Goal: Register for event/course

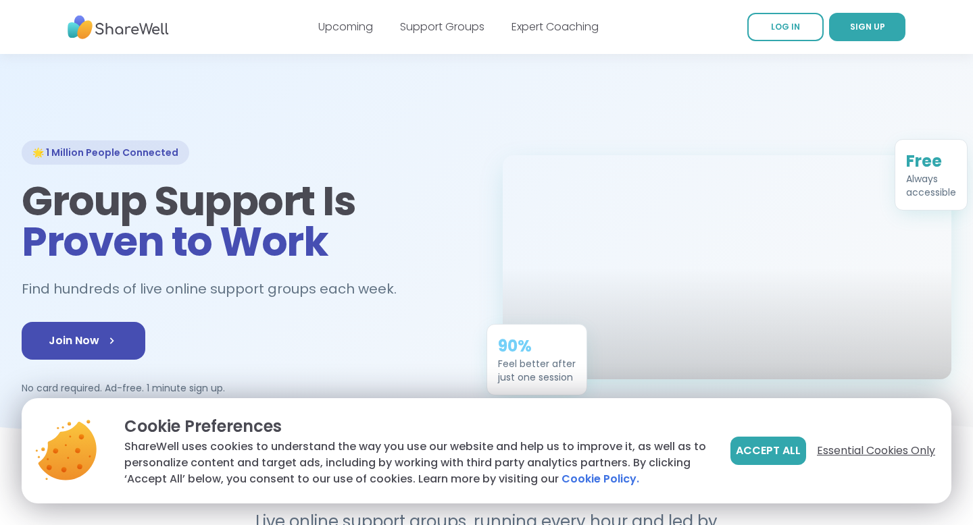
click at [882, 454] on span "Essential Cookies Only" at bounding box center [876, 451] width 118 height 16
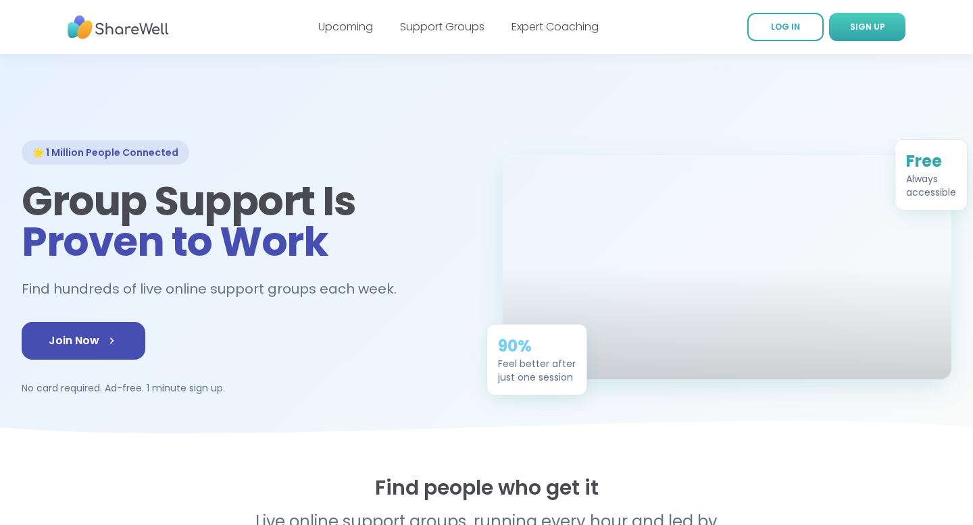
click at [865, 39] on link "SIGN UP" at bounding box center [867, 27] width 76 height 28
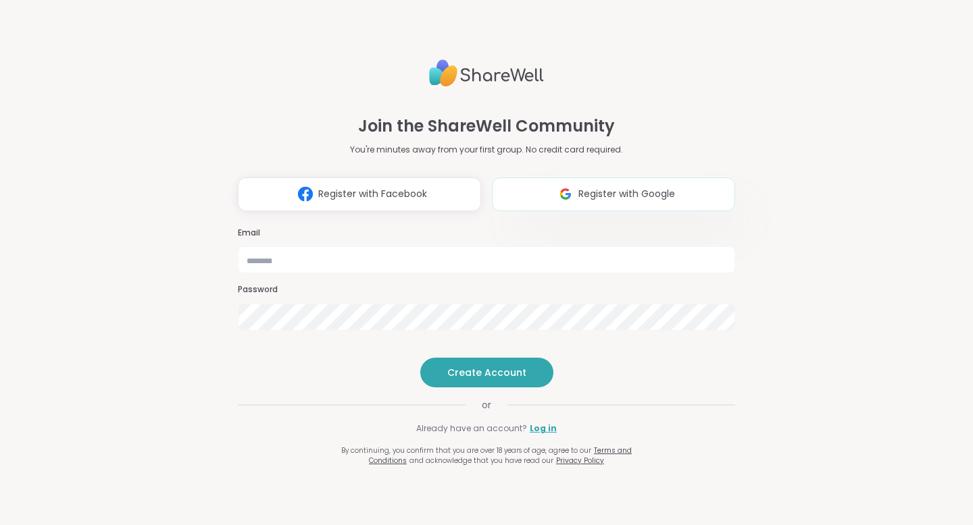
click at [635, 178] on button "Register with Google" at bounding box center [613, 195] width 243 height 34
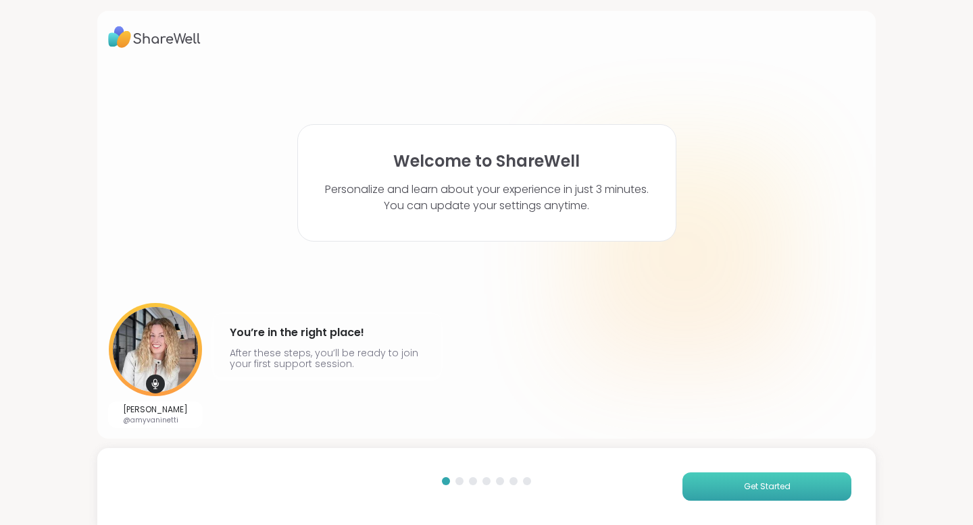
click at [763, 487] on span "Get Started" at bounding box center [767, 487] width 47 height 12
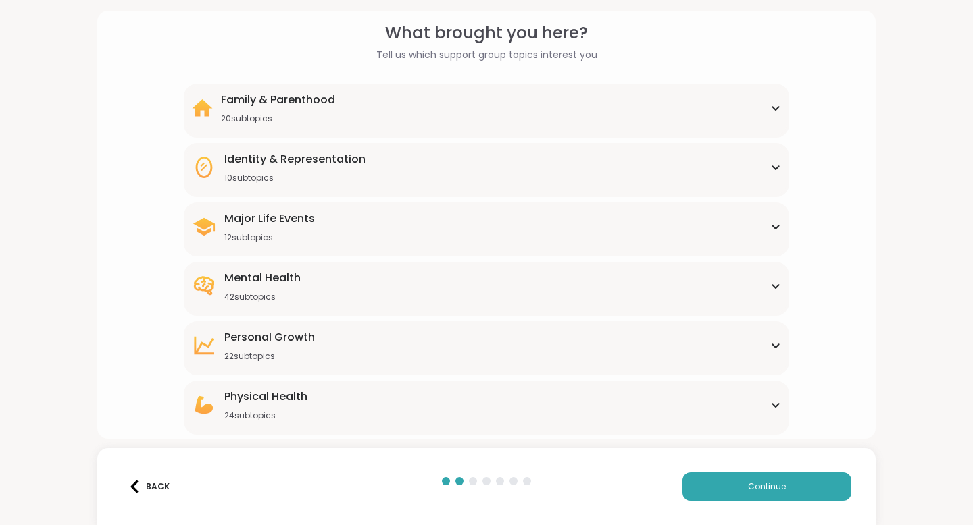
scroll to position [109, 0]
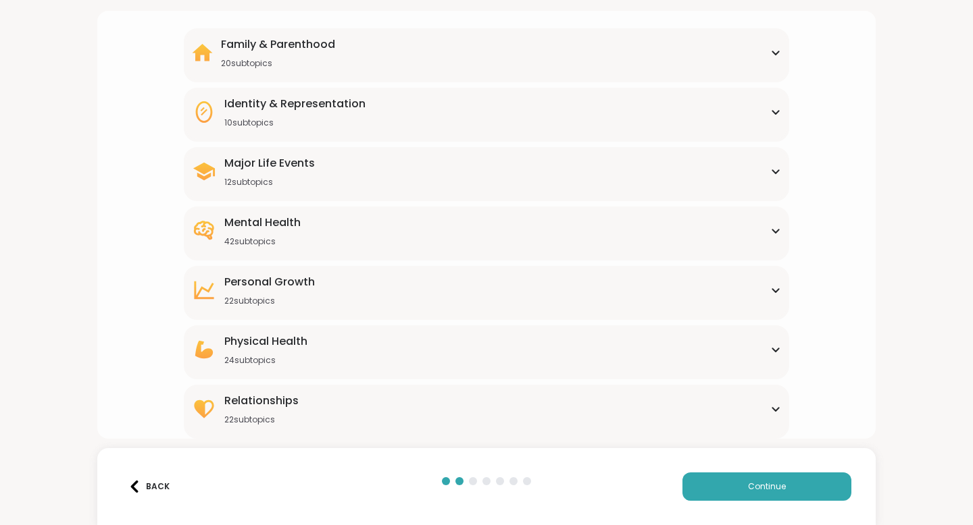
click at [782, 289] on div "[MEDICAL_DATA] 22 subtopics Affirmations Assertiveness Body doubling Boundary s…" at bounding box center [486, 293] width 605 height 54
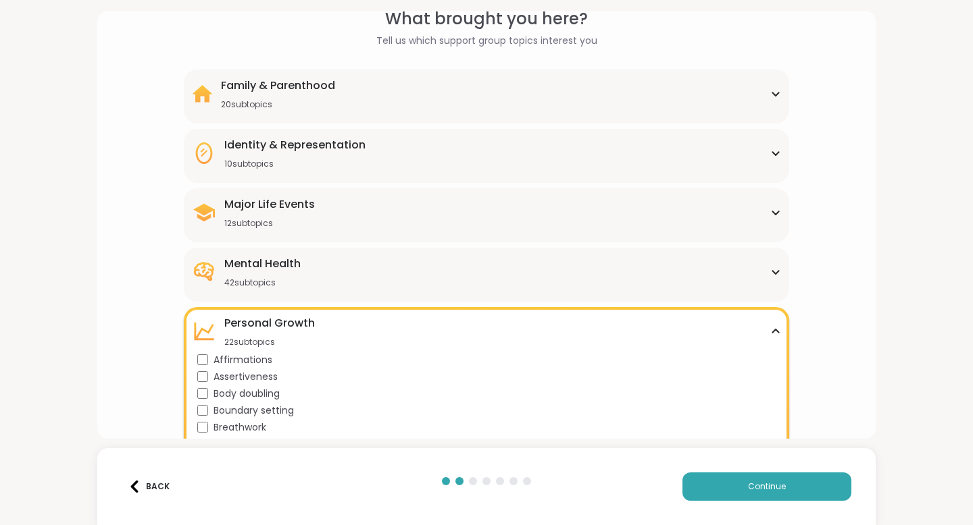
scroll to position [0, 0]
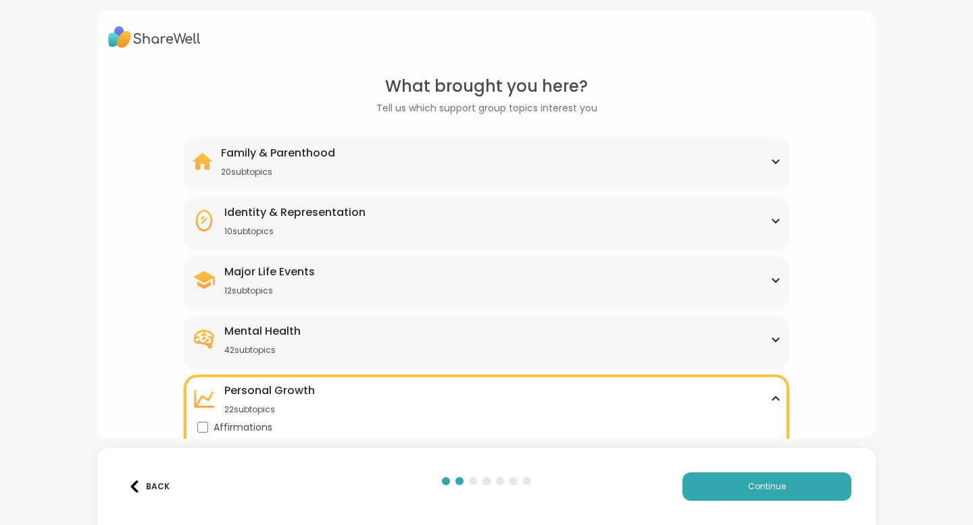
click at [772, 340] on icon at bounding box center [775, 339] width 11 height 7
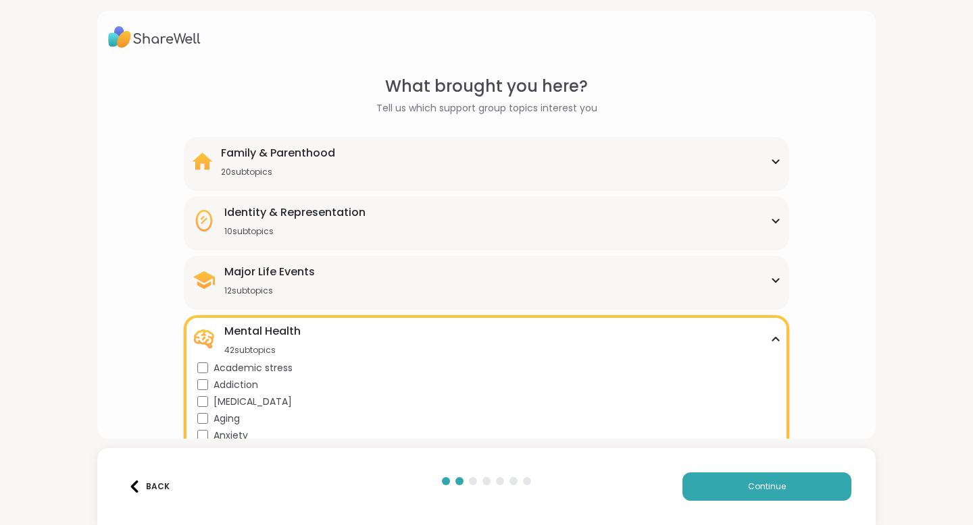
click at [362, 278] on div "Major Life Events 12 subtopics" at bounding box center [486, 280] width 589 height 32
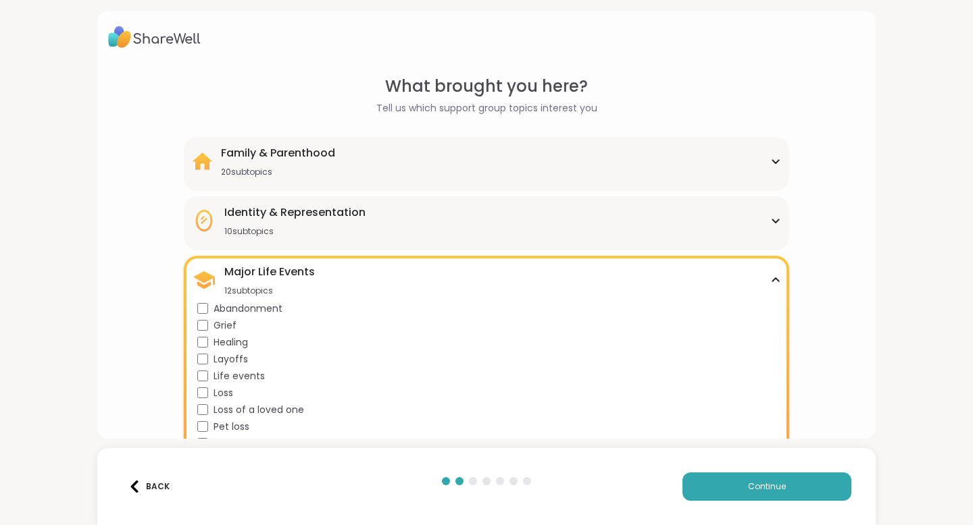
scroll to position [7, 0]
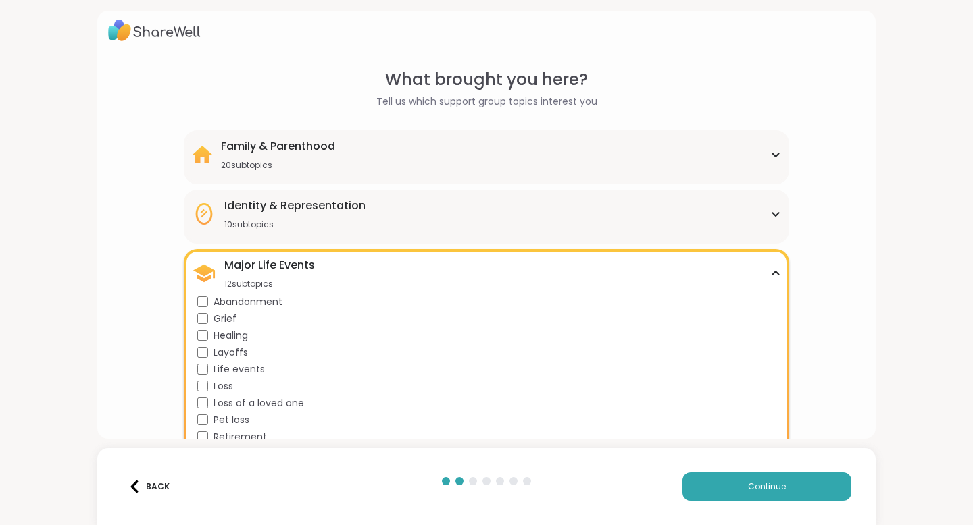
click at [367, 226] on div "Identity & Representation 10 subtopics" at bounding box center [486, 214] width 589 height 32
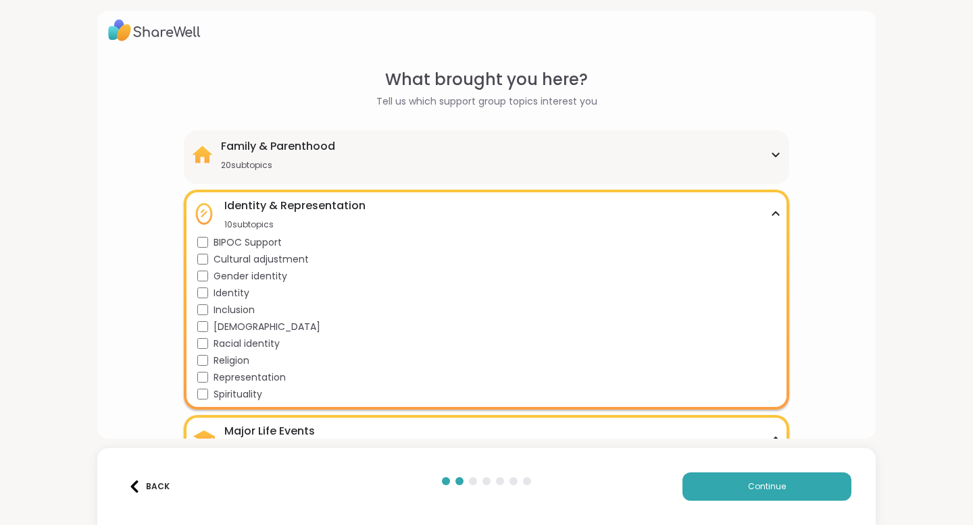
click at [310, 162] on div "20 subtopics" at bounding box center [278, 165] width 114 height 11
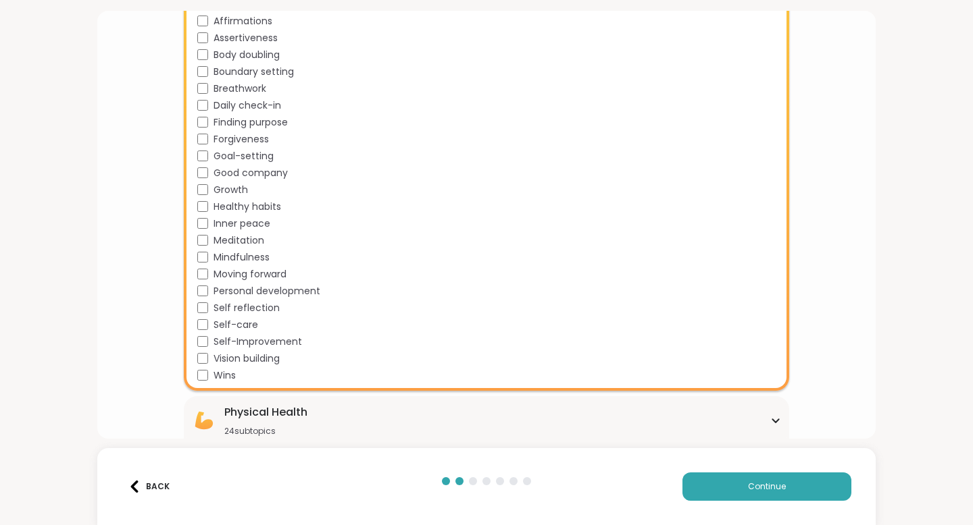
scroll to position [1854, 0]
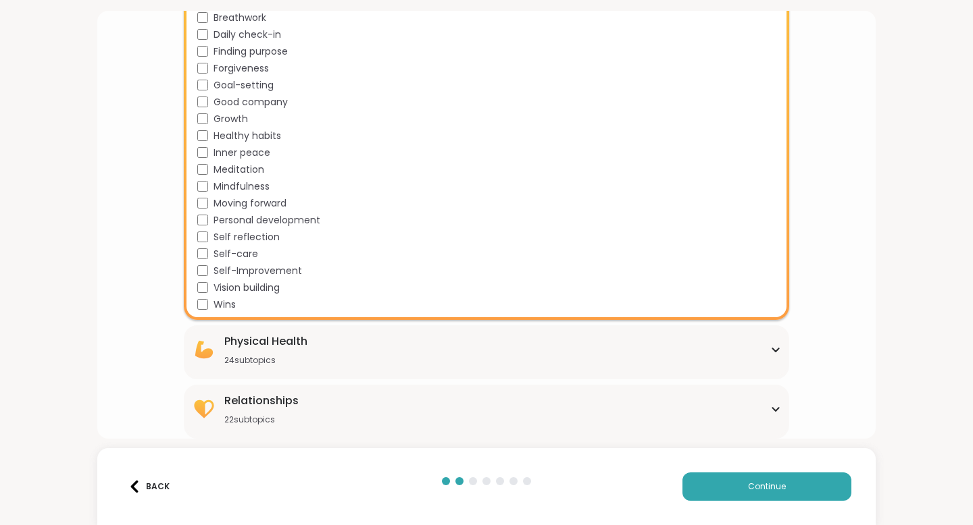
click at [334, 352] on div "Physical Health 24 subtopics" at bounding box center [486, 350] width 589 height 32
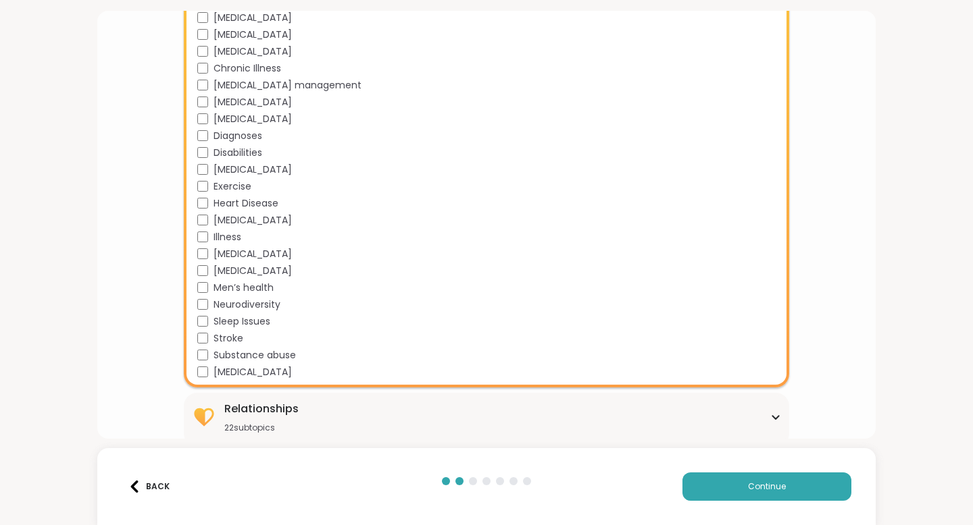
scroll to position [2257, 0]
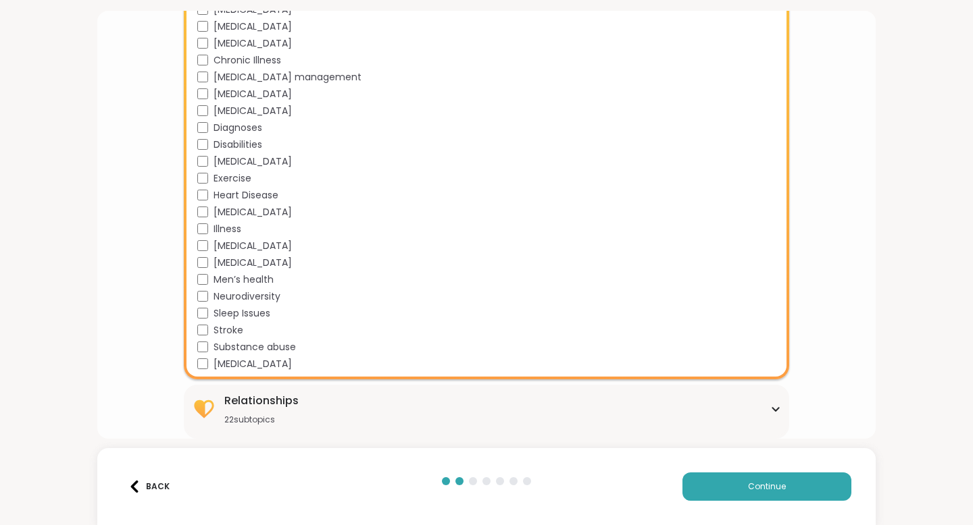
click at [300, 407] on div "Relationships 22 subtopics" at bounding box center [486, 409] width 589 height 32
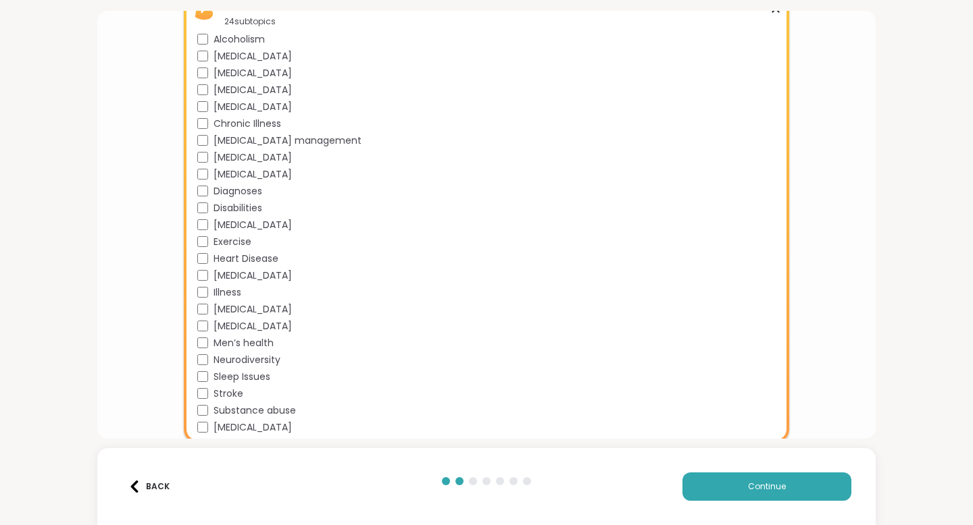
scroll to position [2191, 0]
click at [793, 486] on button "Continue" at bounding box center [766, 487] width 169 height 28
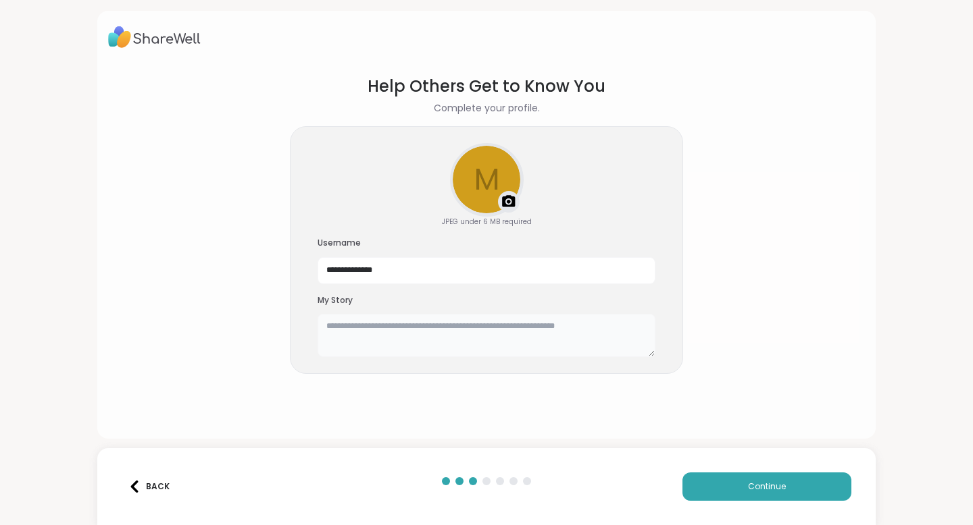
click at [380, 334] on textarea at bounding box center [486, 335] width 338 height 43
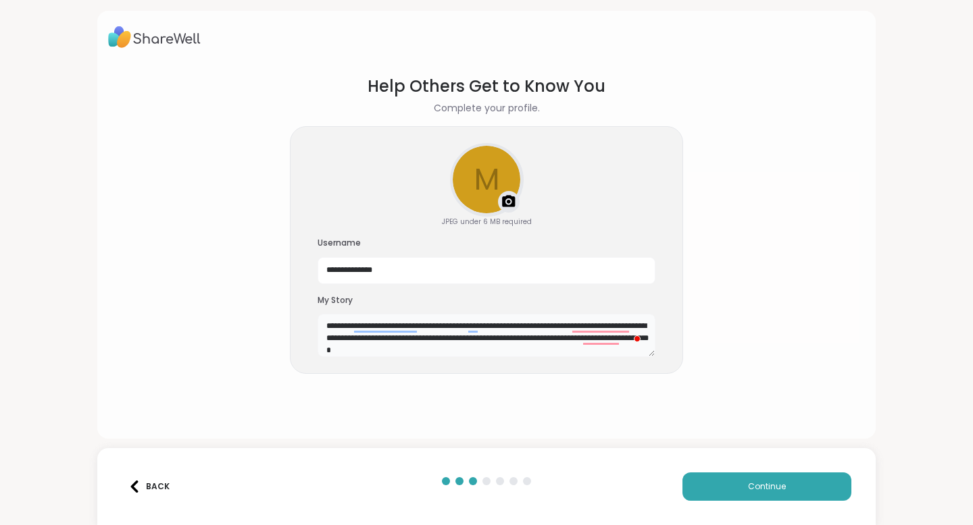
scroll to position [5, 0]
click at [508, 197] on img at bounding box center [508, 202] width 16 height 16
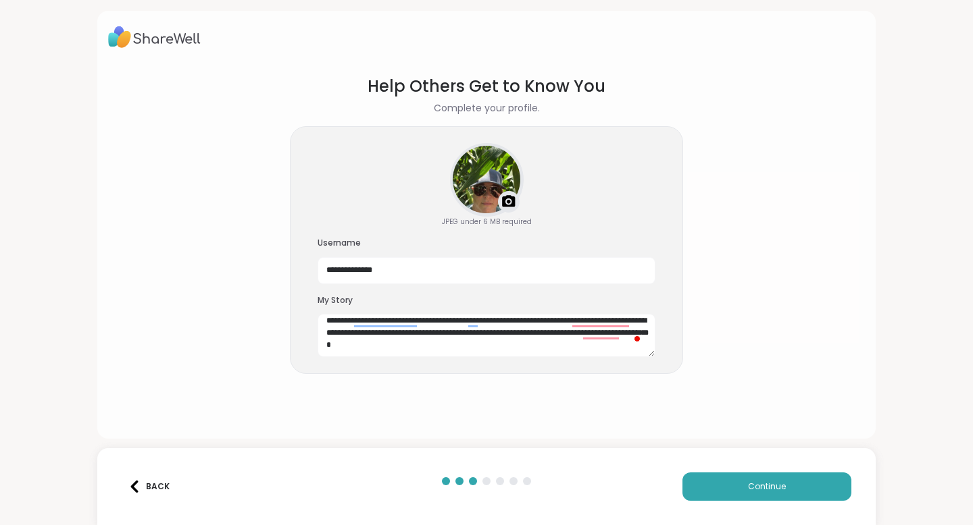
drag, startPoint x: 486, startPoint y: 197, endPoint x: 486, endPoint y: 182, distance: 14.2
click at [486, 182] on div at bounding box center [486, 180] width 71 height 71
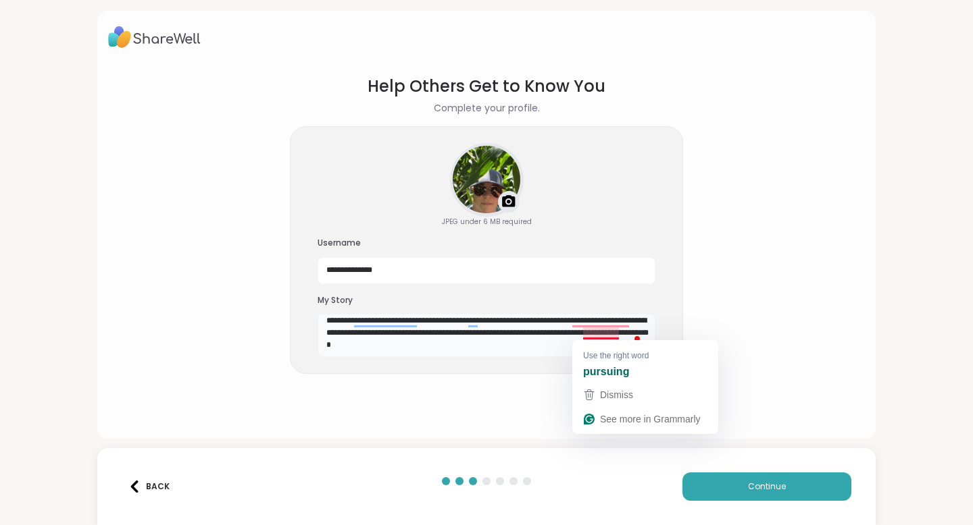
click at [600, 338] on textarea "**********" at bounding box center [486, 335] width 338 height 43
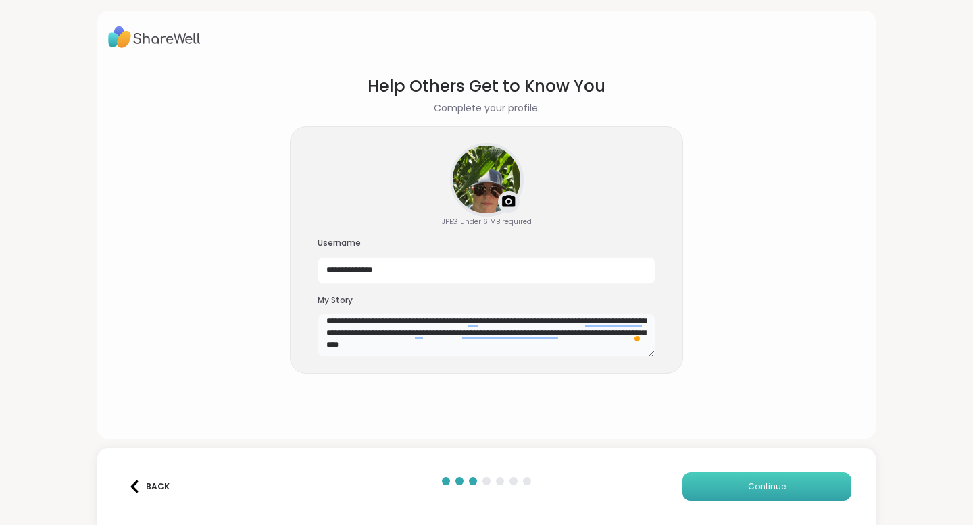
type textarea "**********"
click at [769, 486] on span "Continue" at bounding box center [767, 487] width 38 height 12
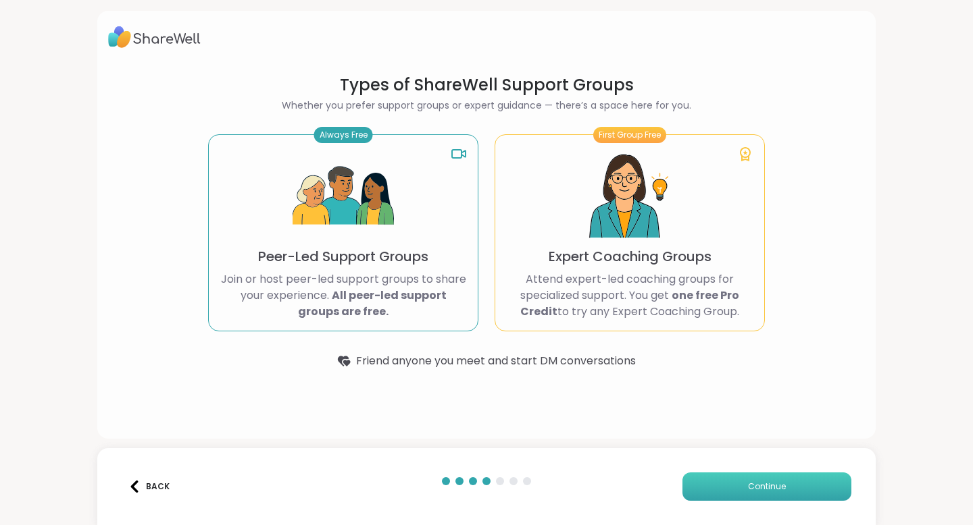
click at [773, 492] on span "Continue" at bounding box center [767, 487] width 38 height 12
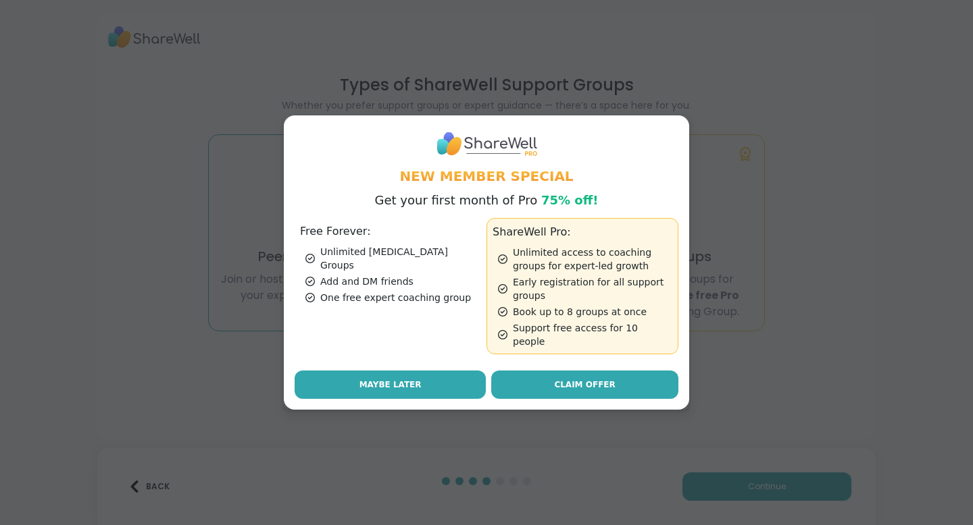
click at [409, 379] on span "Maybe Later" at bounding box center [390, 385] width 62 height 12
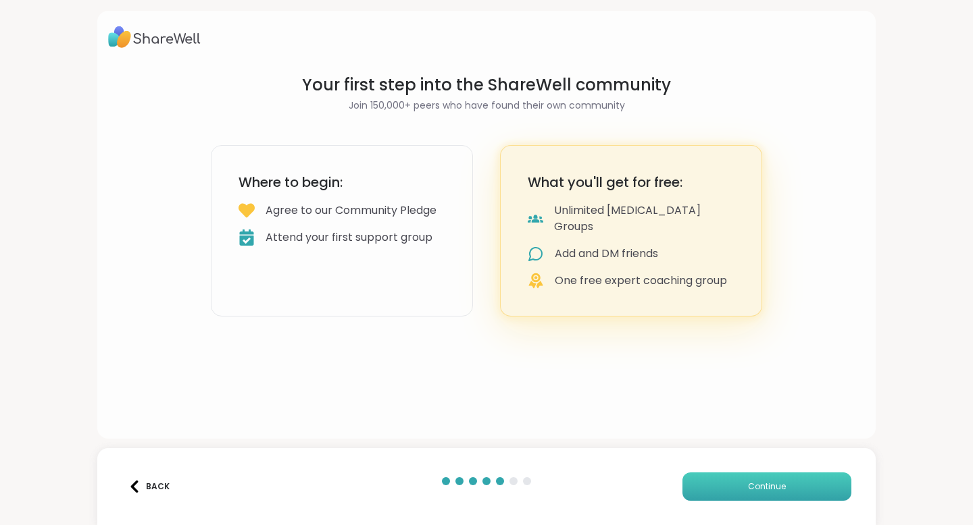
click at [773, 488] on span "Continue" at bounding box center [767, 487] width 38 height 12
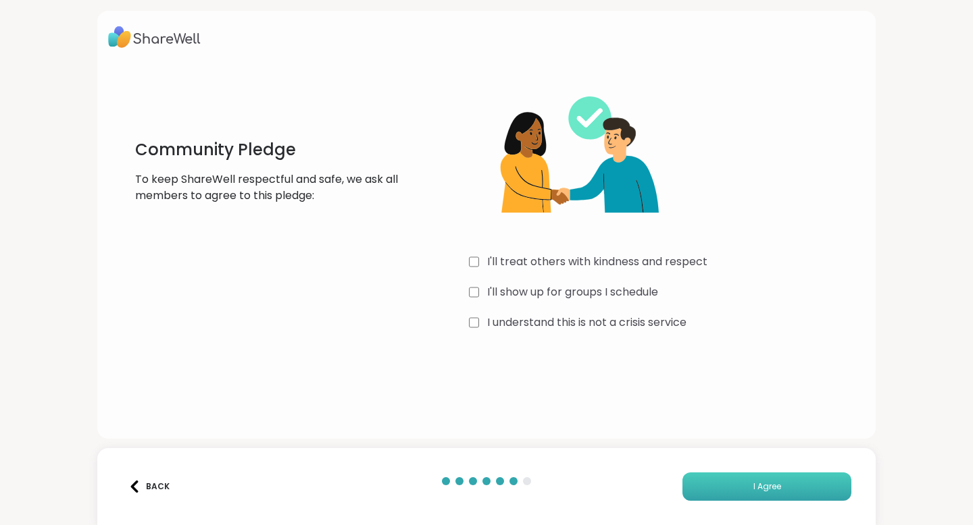
click at [804, 484] on button "I Agree" at bounding box center [766, 487] width 169 height 28
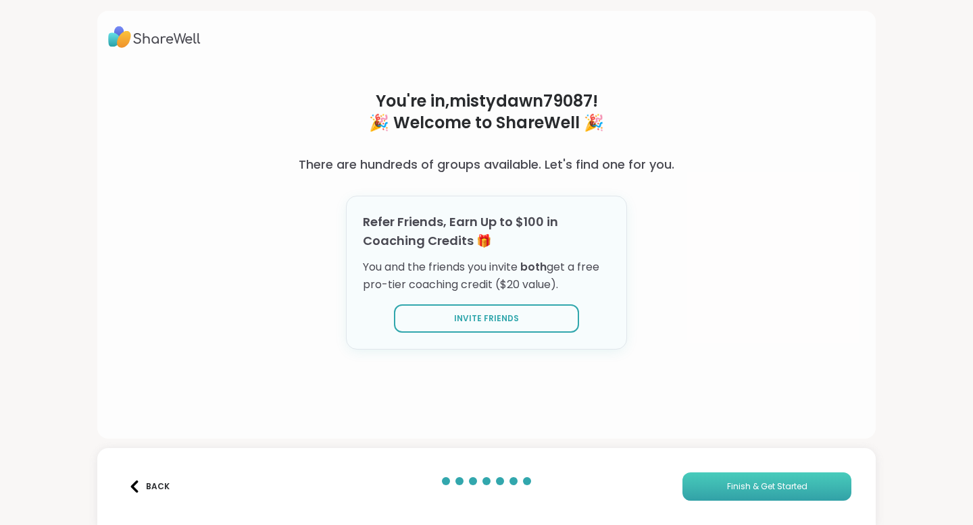
click at [766, 488] on span "Finish & Get Started" at bounding box center [767, 487] width 80 height 12
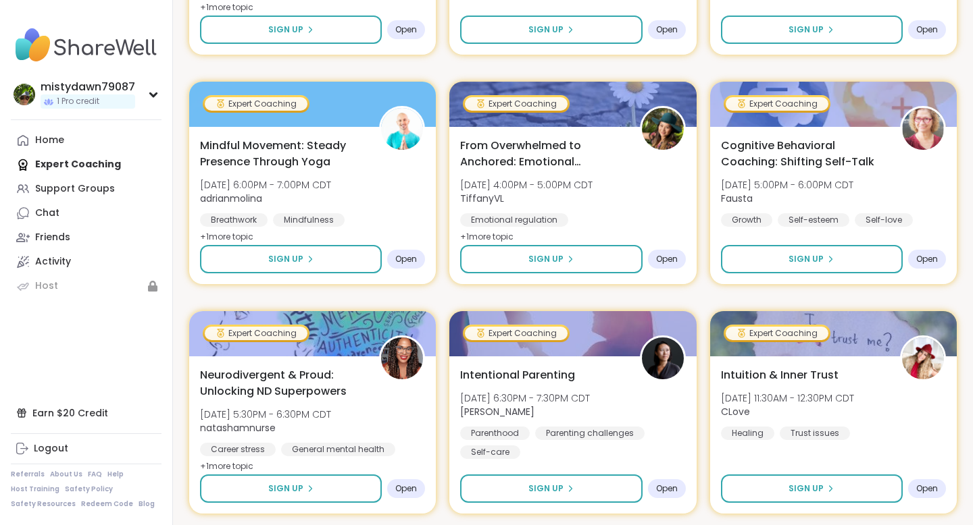
scroll to position [688, 0]
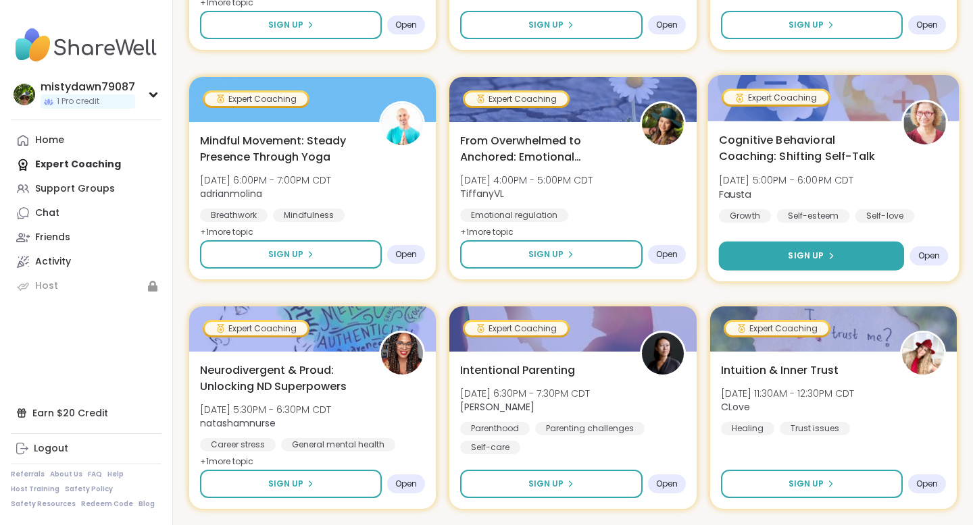
click at [795, 258] on span "Sign Up" at bounding box center [806, 256] width 36 height 12
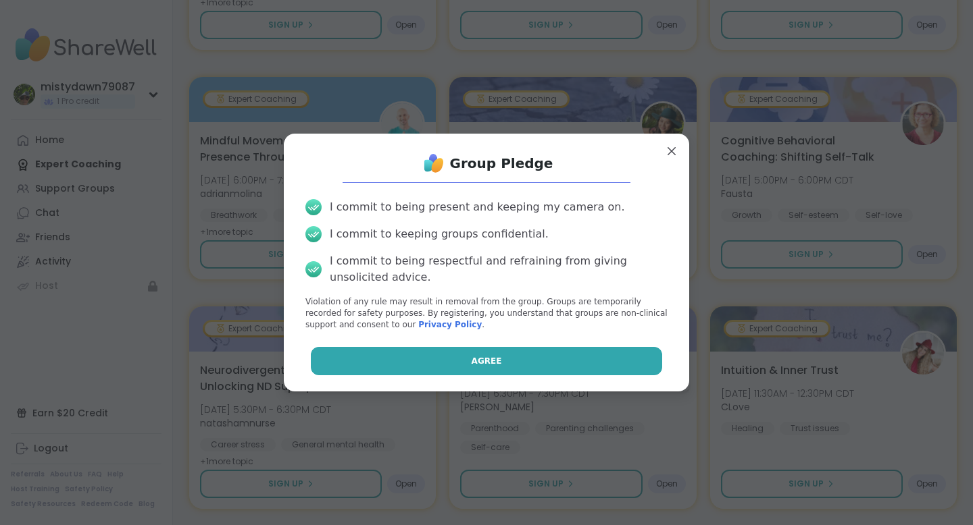
click at [517, 365] on button "Agree" at bounding box center [487, 361] width 352 height 28
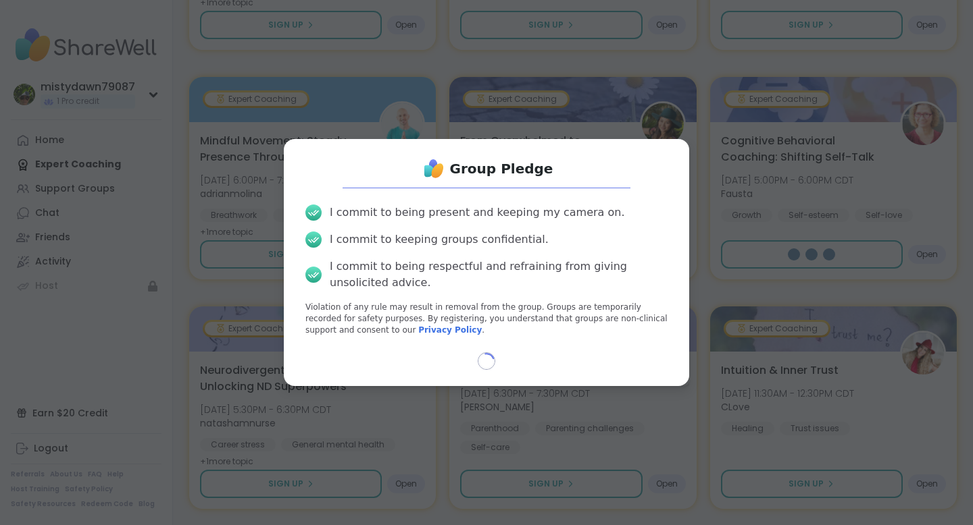
select select "**"
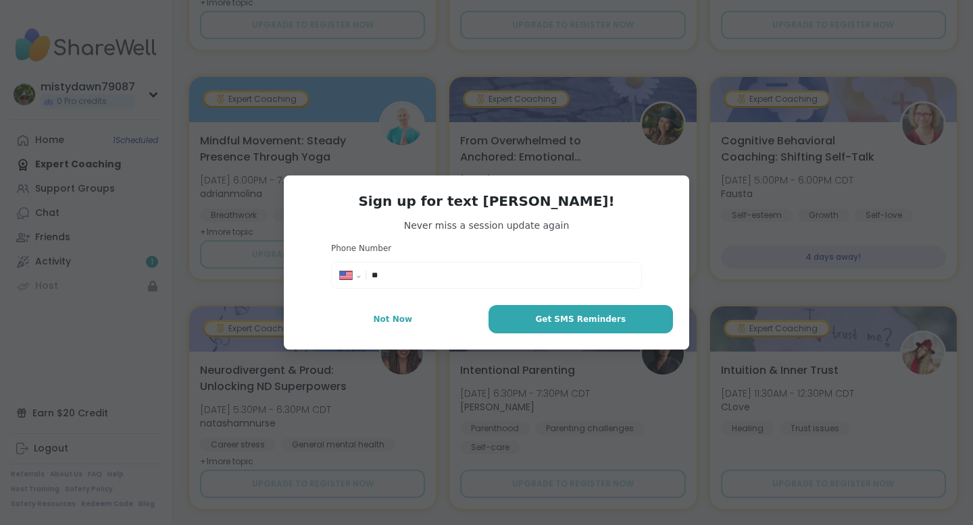
click at [418, 277] on input "**" at bounding box center [501, 276] width 261 height 14
type input "**********"
click at [556, 322] on span "Get SMS Reminders" at bounding box center [580, 319] width 91 height 12
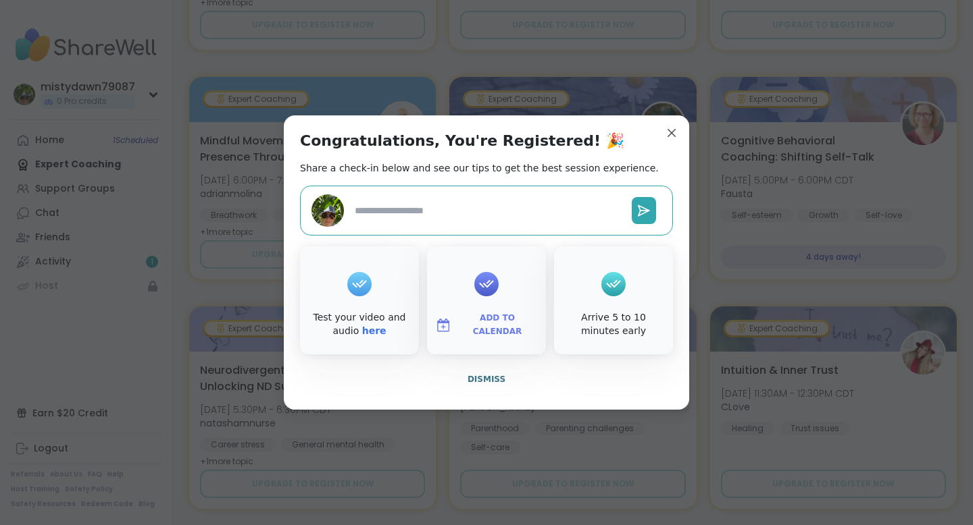
click at [494, 311] on button "Add to Calendar" at bounding box center [486, 325] width 113 height 28
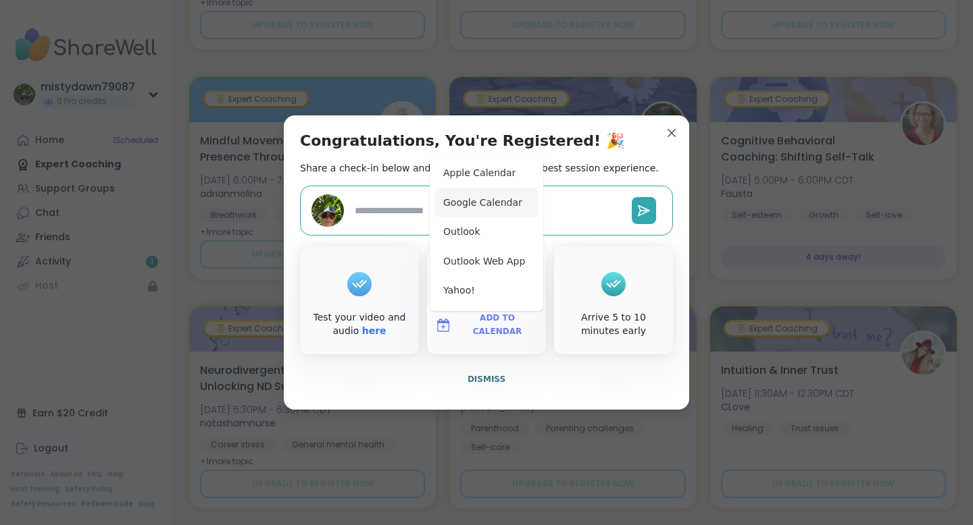
click at [483, 203] on button "Google Calendar" at bounding box center [486, 203] width 103 height 30
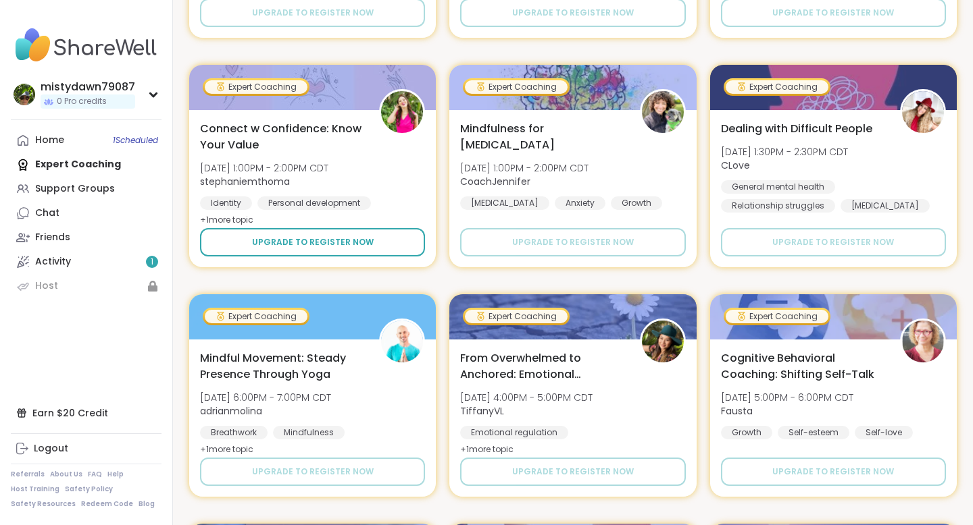
scroll to position [2305, 0]
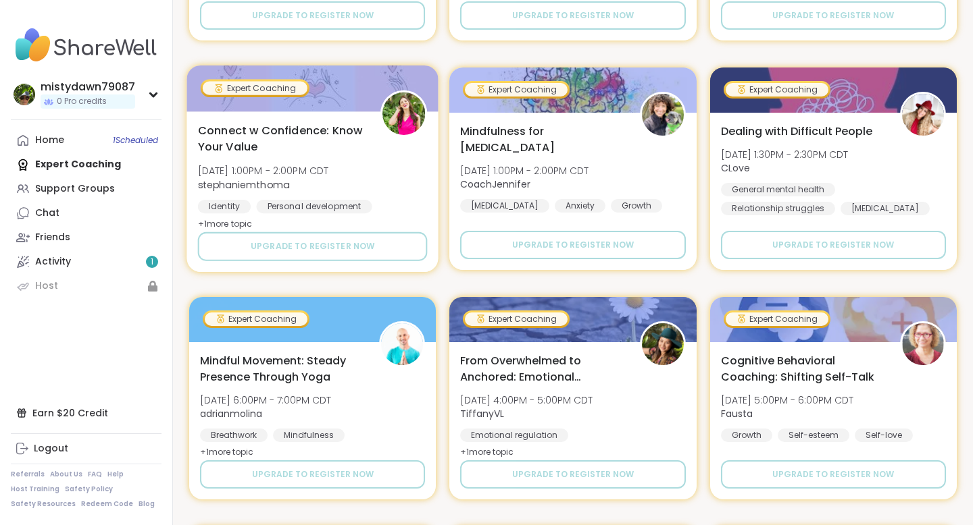
click at [221, 224] on span "+ 1 more topic" at bounding box center [225, 223] width 55 height 11
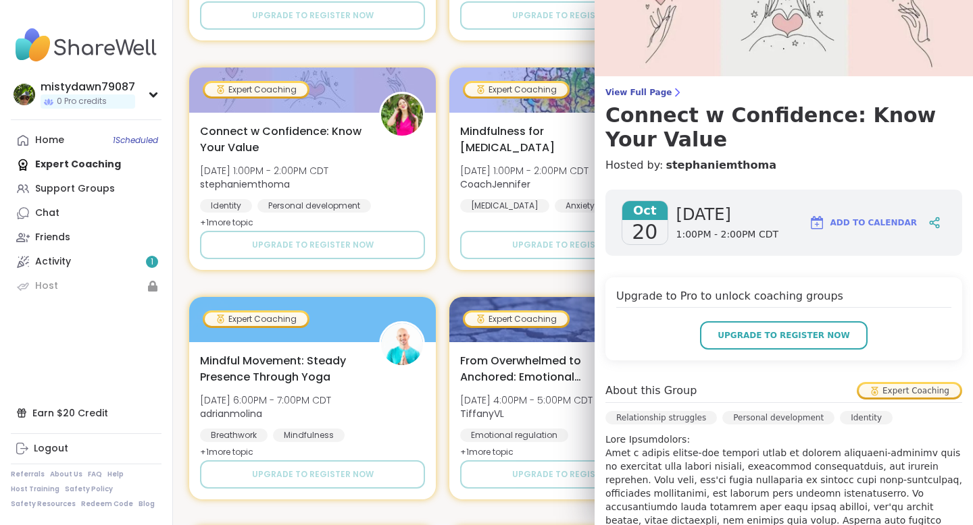
scroll to position [0, 0]
